Goal: Browse casually

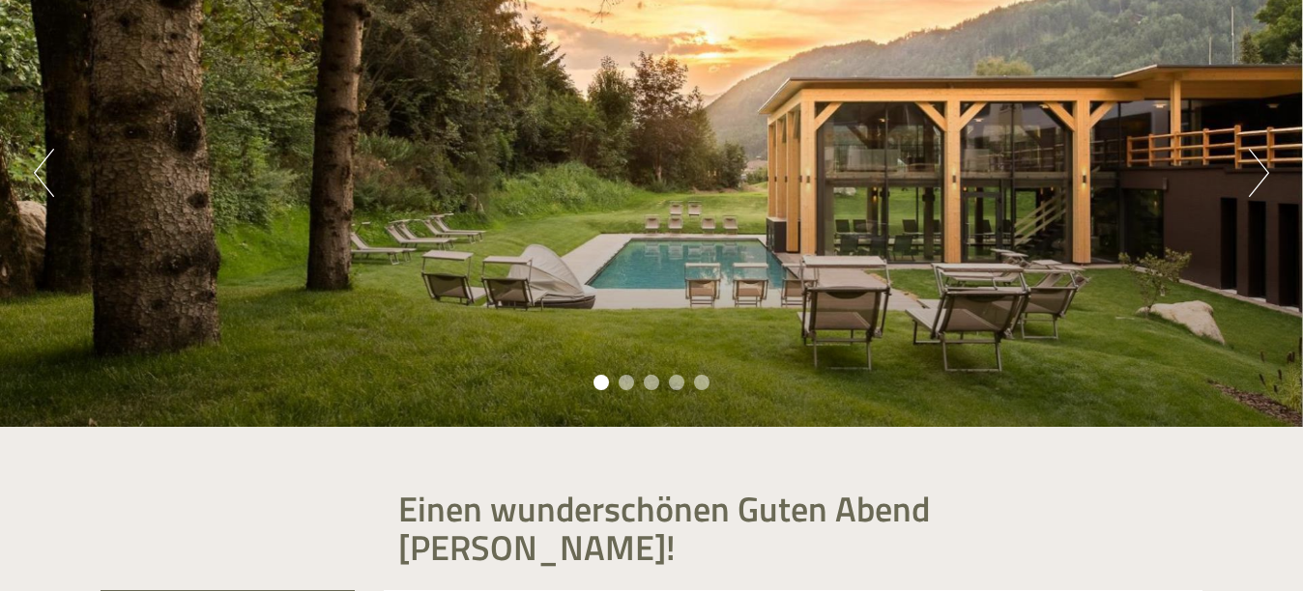
scroll to position [97, 0]
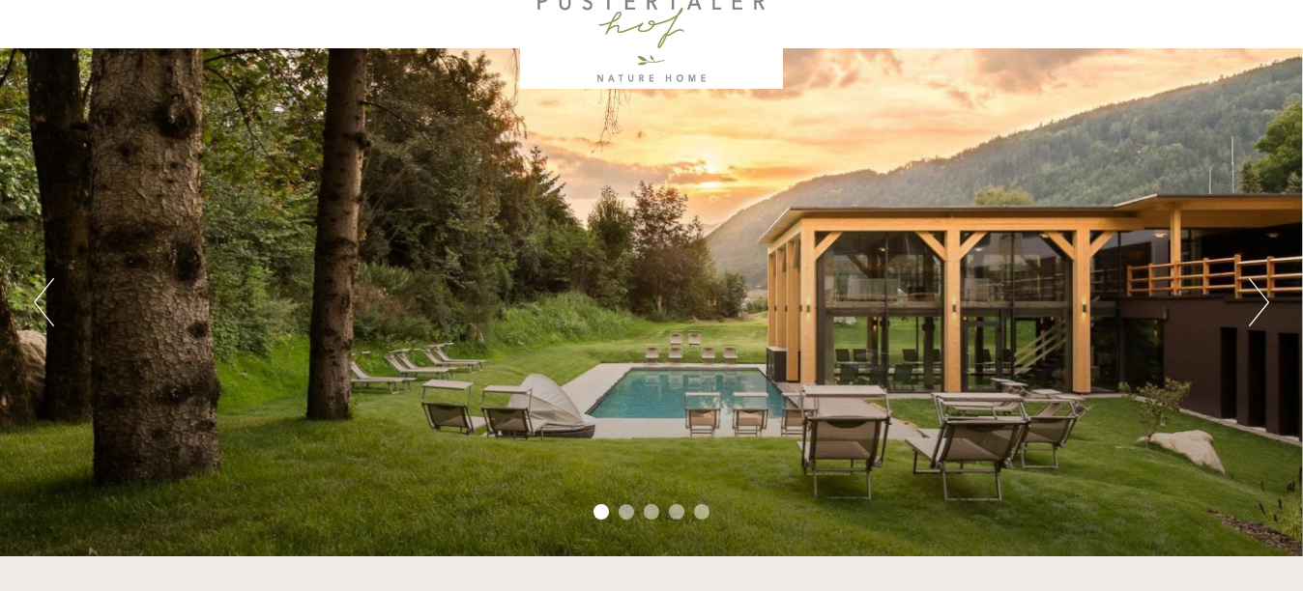
click at [1253, 289] on button "Next" at bounding box center [1259, 302] width 20 height 48
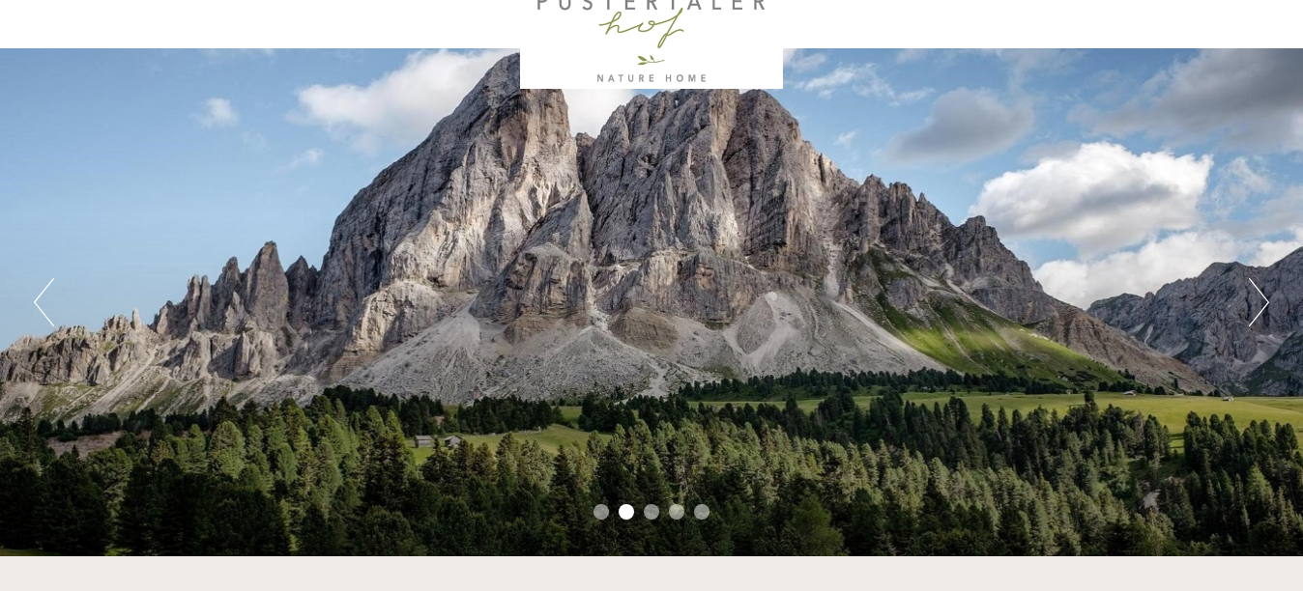
click at [1253, 289] on button "Next" at bounding box center [1259, 302] width 20 height 48
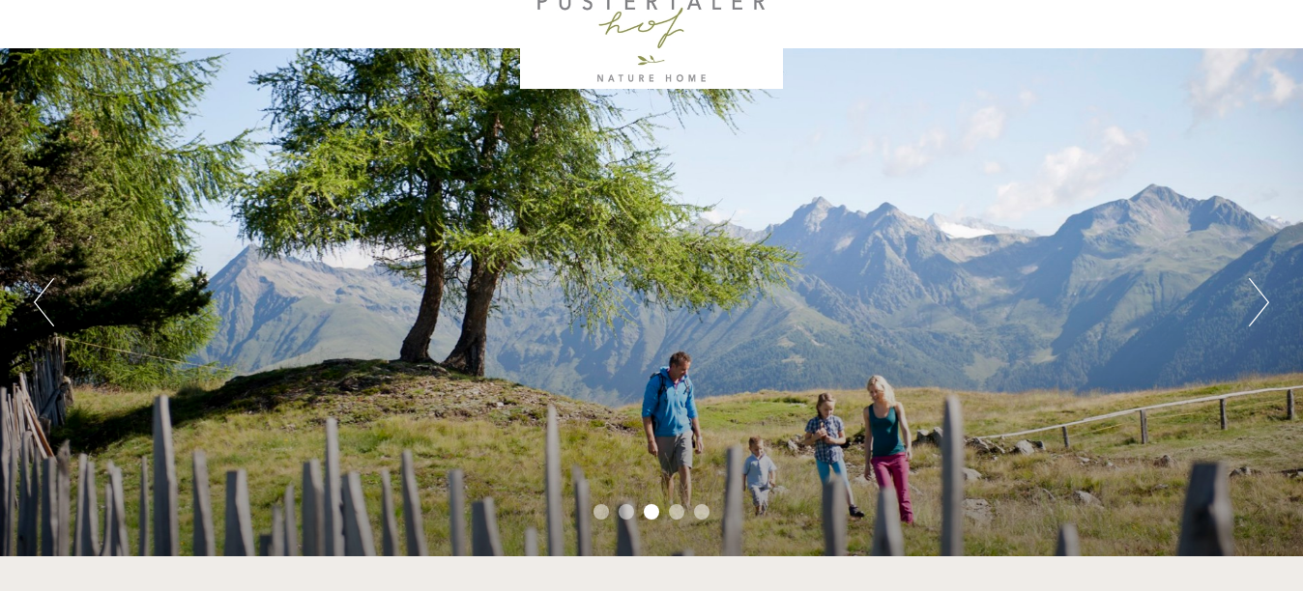
click at [1253, 289] on button "Next" at bounding box center [1259, 302] width 20 height 48
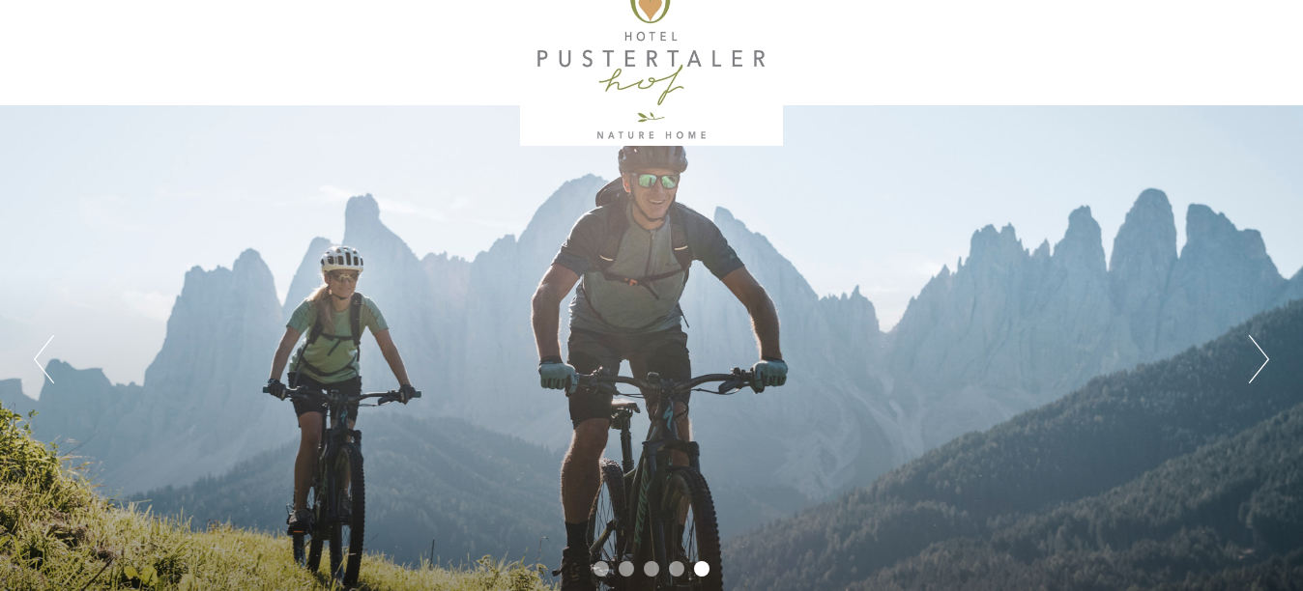
scroll to position [0, 0]
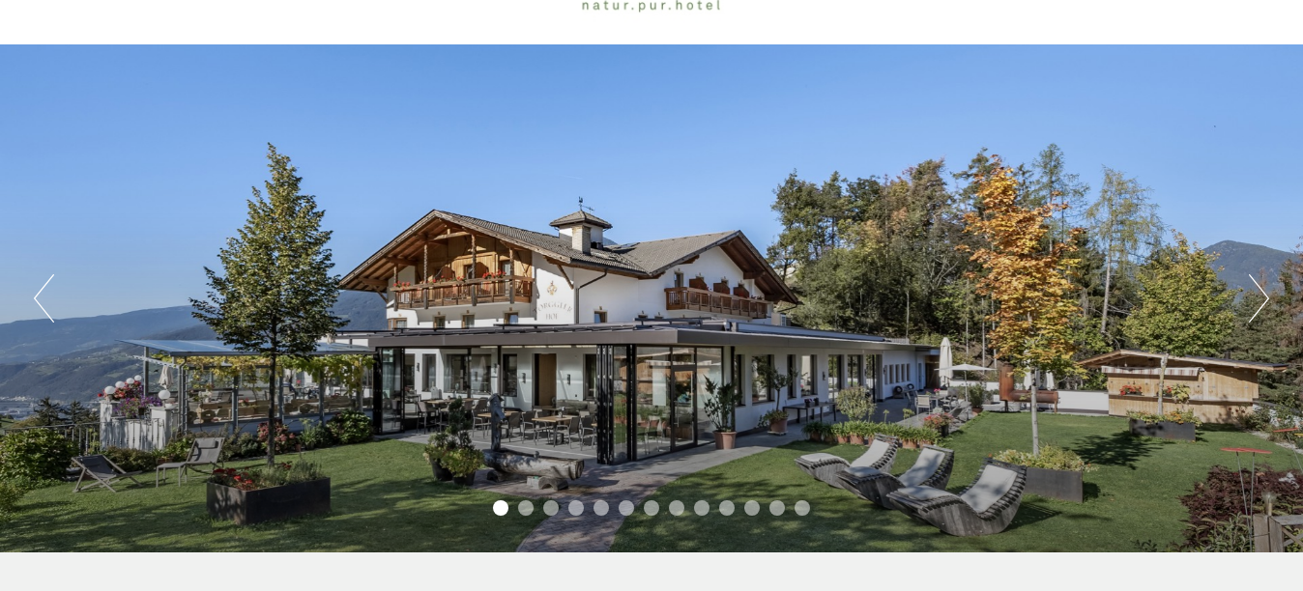
scroll to position [193, 0]
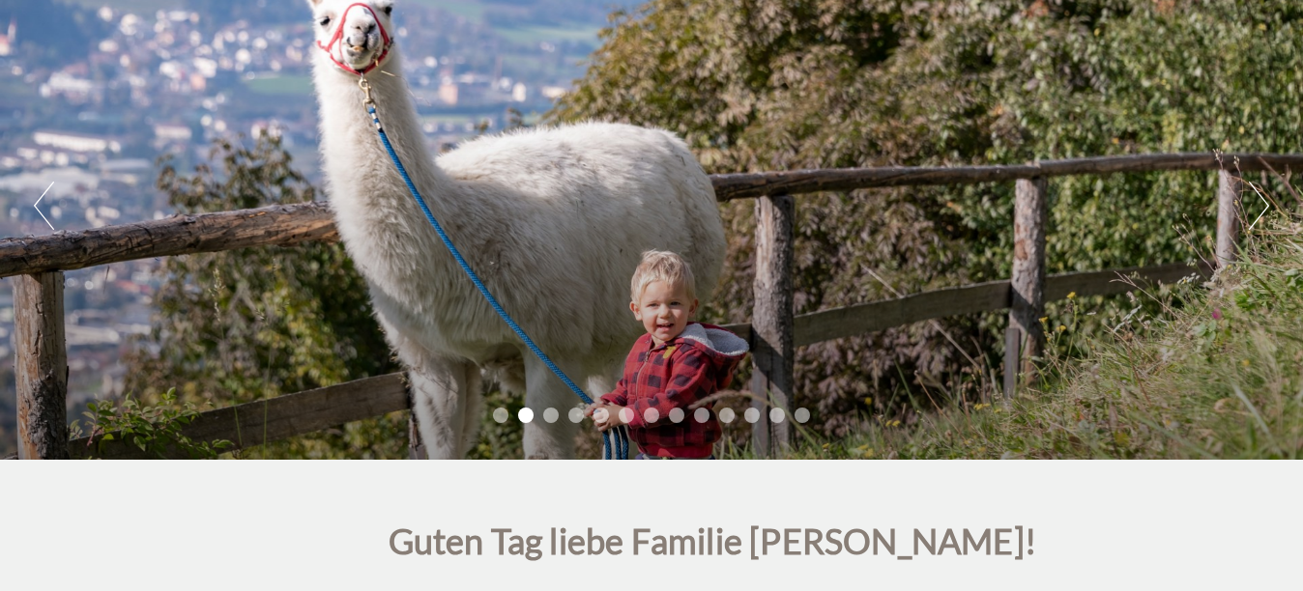
click at [1267, 200] on button "Next" at bounding box center [1259, 206] width 20 height 48
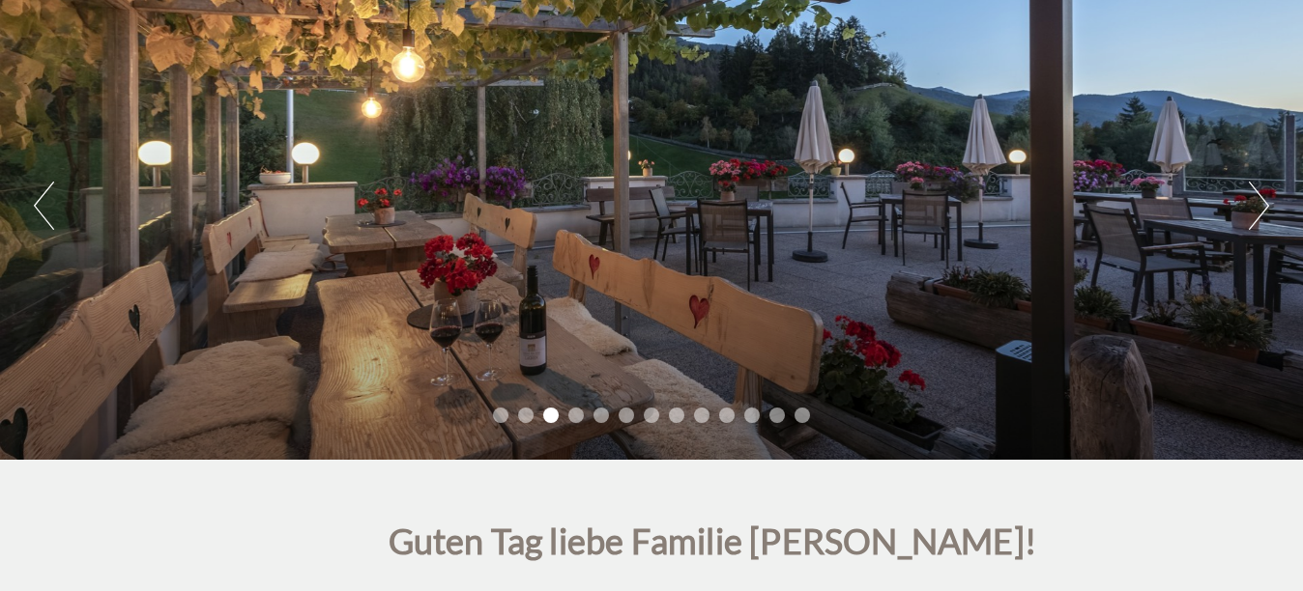
click at [1267, 200] on button "Next" at bounding box center [1259, 206] width 20 height 48
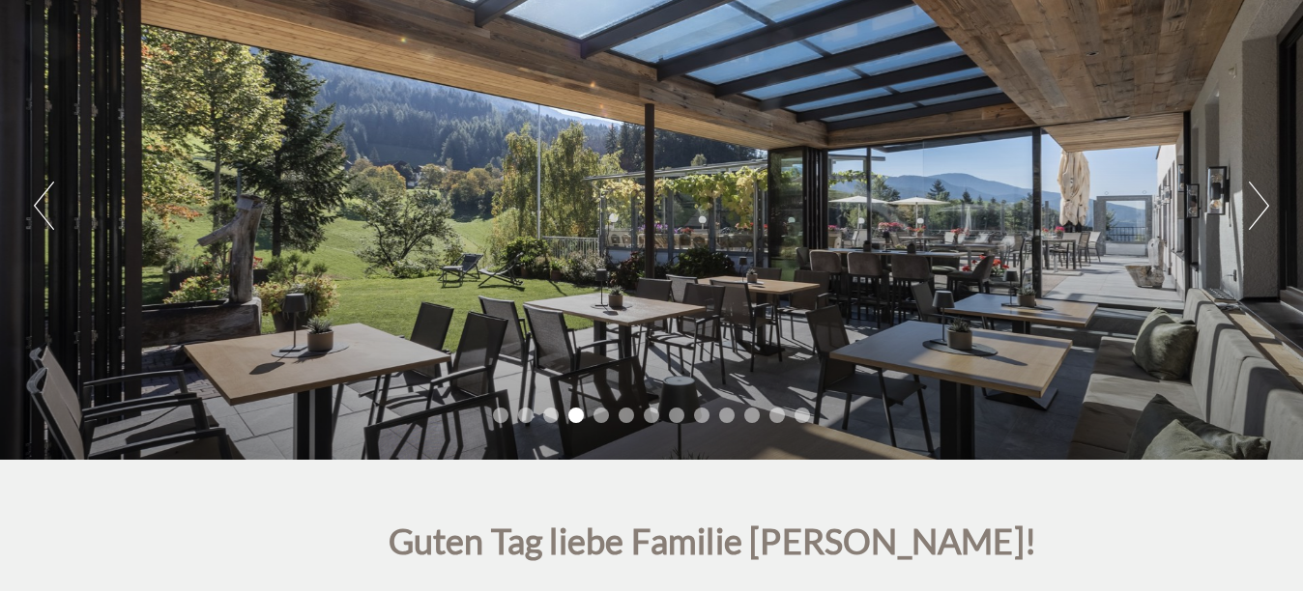
click at [1267, 200] on button "Next" at bounding box center [1259, 206] width 20 height 48
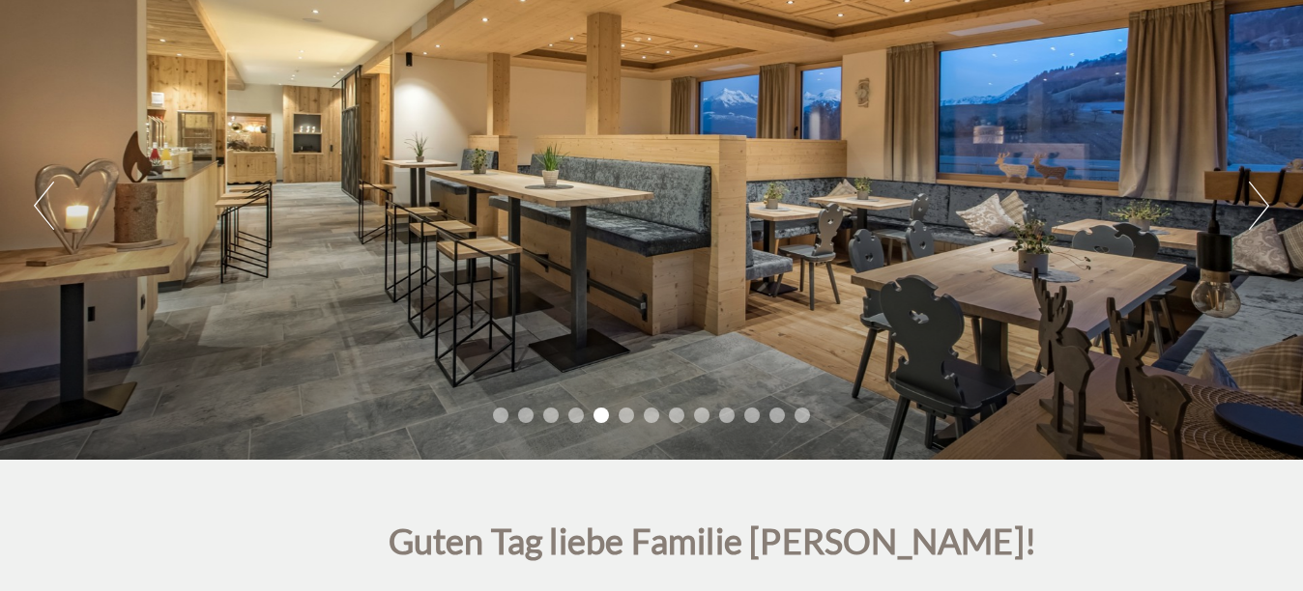
click at [1267, 201] on button "Next" at bounding box center [1259, 206] width 20 height 48
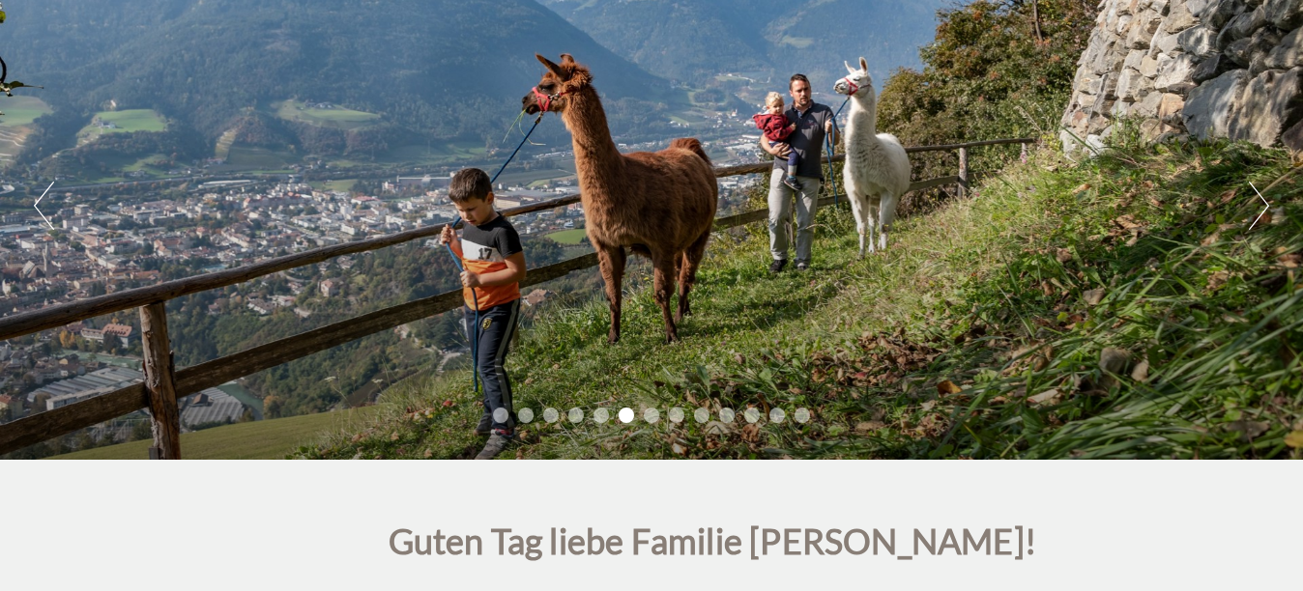
click at [1267, 202] on button "Next" at bounding box center [1259, 206] width 20 height 48
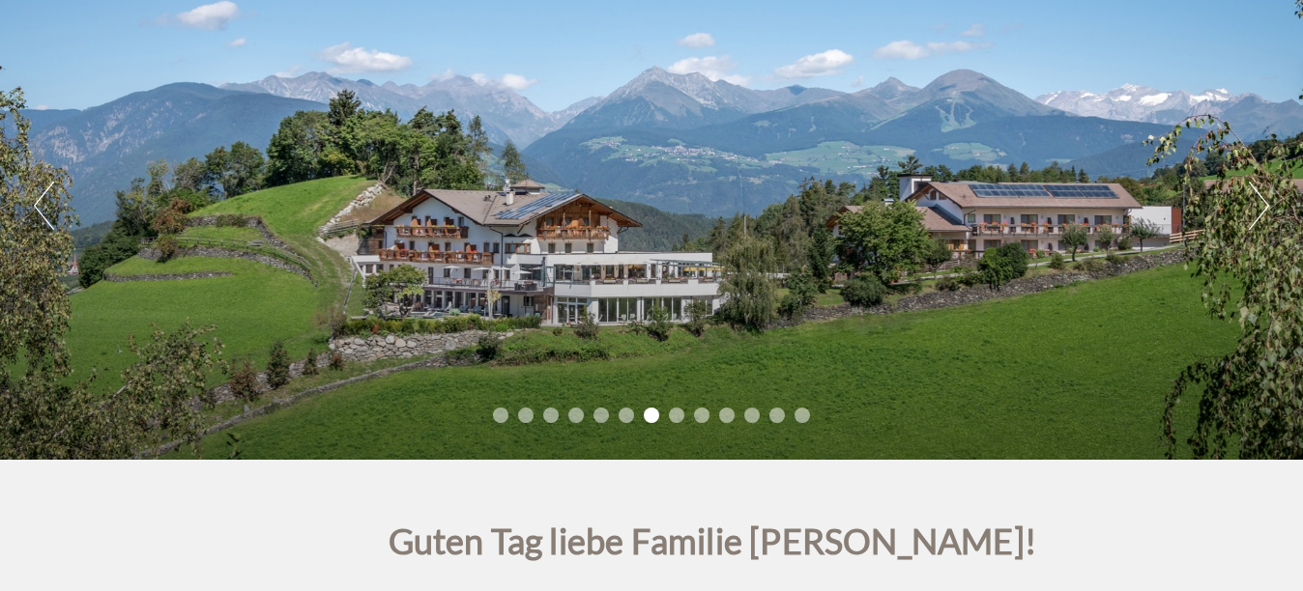
click at [1267, 202] on button "Next" at bounding box center [1259, 206] width 20 height 48
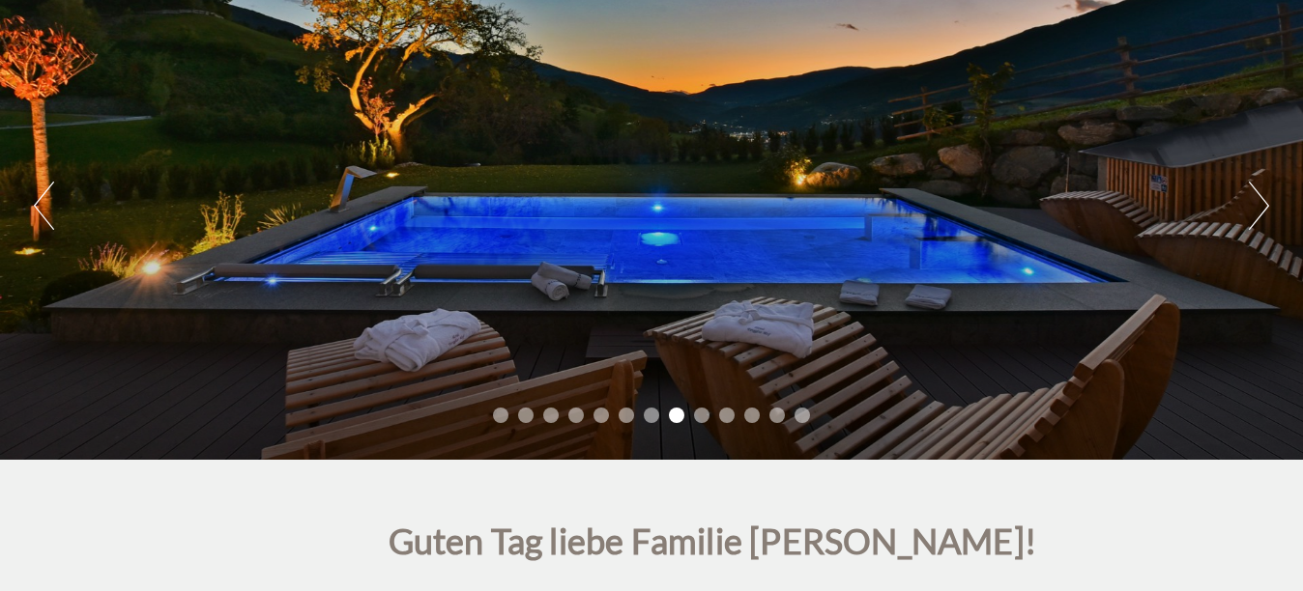
click at [1267, 202] on button "Next" at bounding box center [1259, 206] width 20 height 48
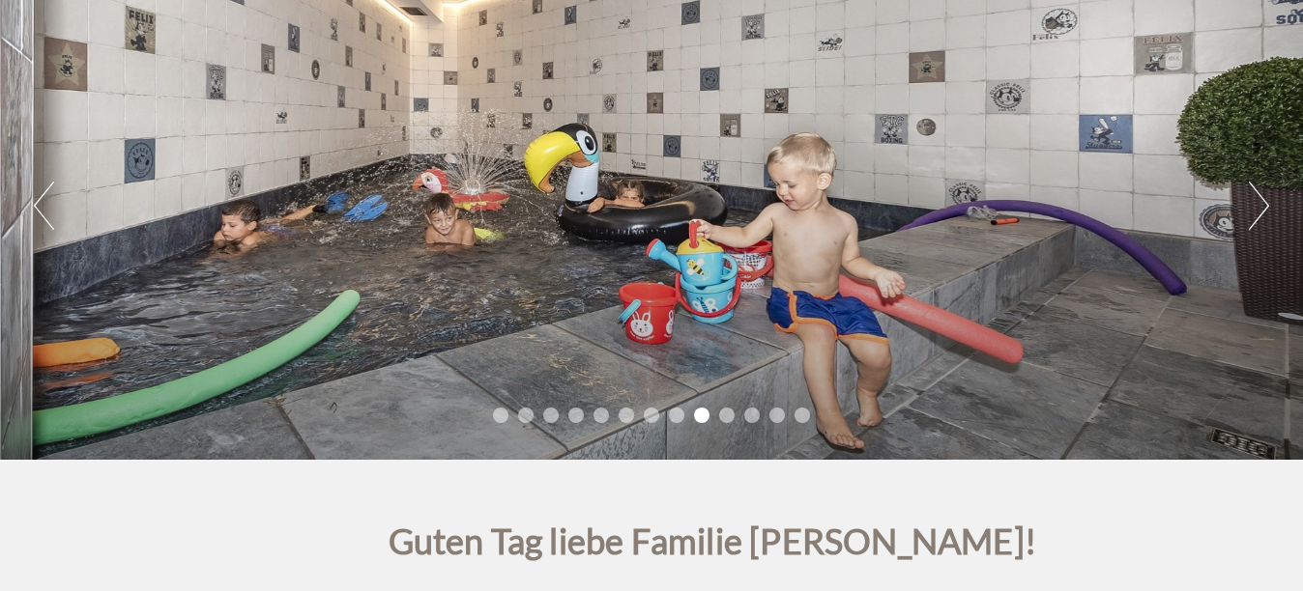
click at [1267, 202] on button "Next" at bounding box center [1259, 206] width 20 height 48
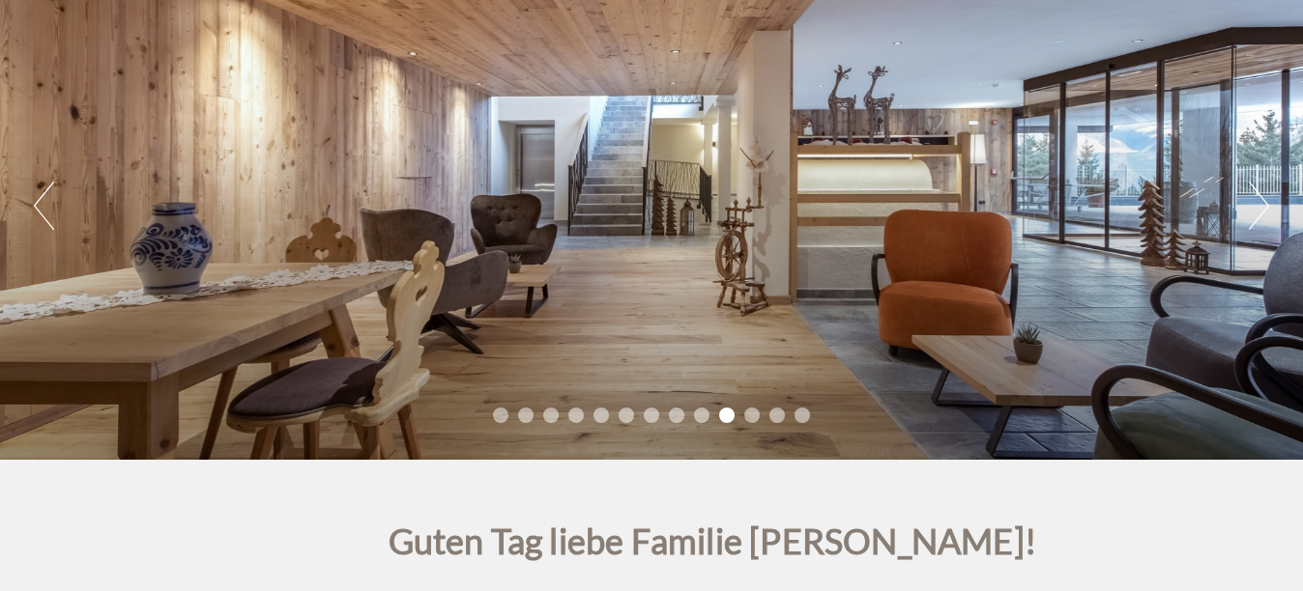
click at [1267, 202] on button "Next" at bounding box center [1259, 206] width 20 height 48
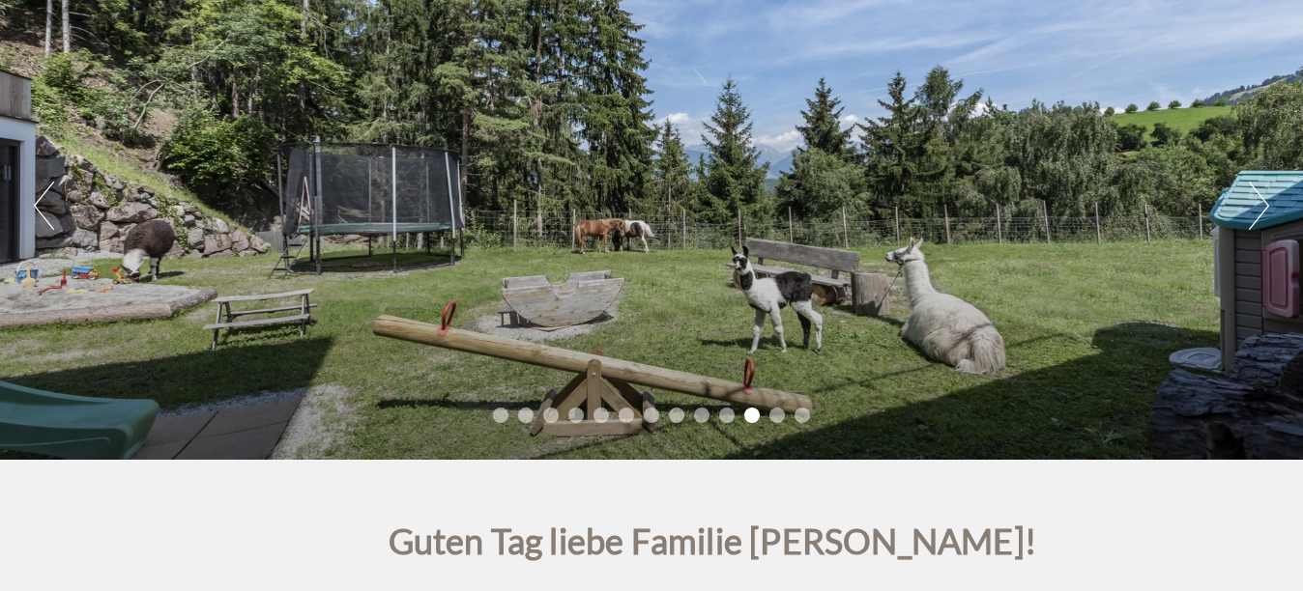
click at [1267, 203] on button "Next" at bounding box center [1259, 206] width 20 height 48
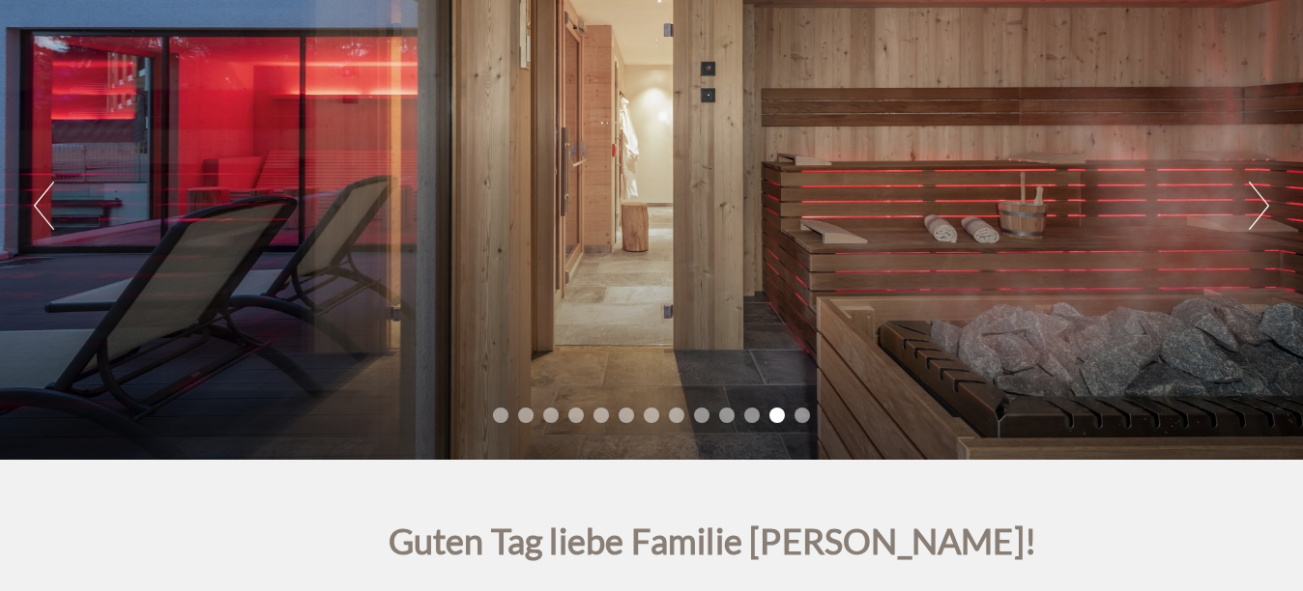
click at [1266, 203] on button "Next" at bounding box center [1259, 206] width 20 height 48
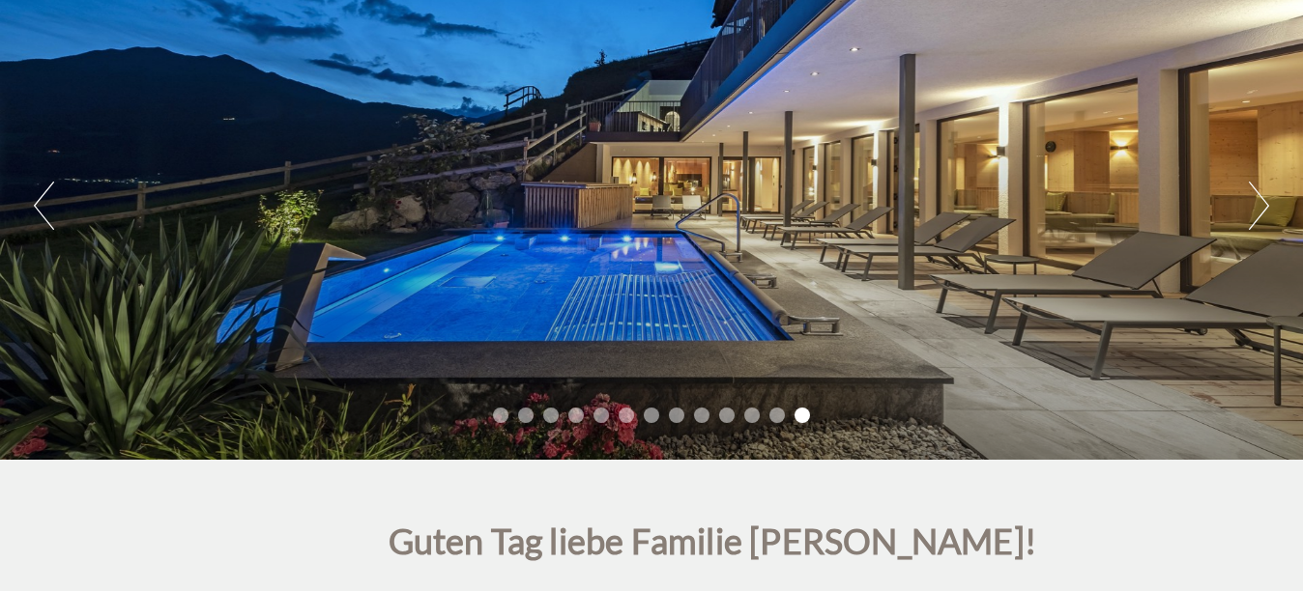
click at [1266, 203] on button "Next" at bounding box center [1259, 206] width 20 height 48
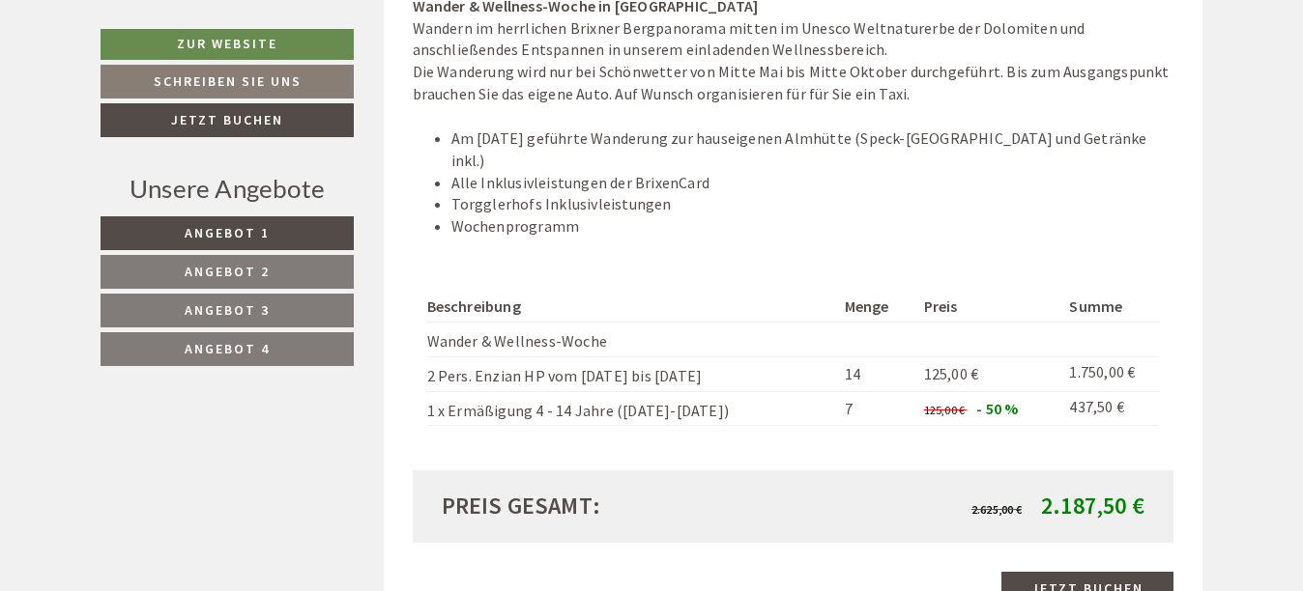
scroll to position [2223, 0]
